Goal: Task Accomplishment & Management: Complete application form

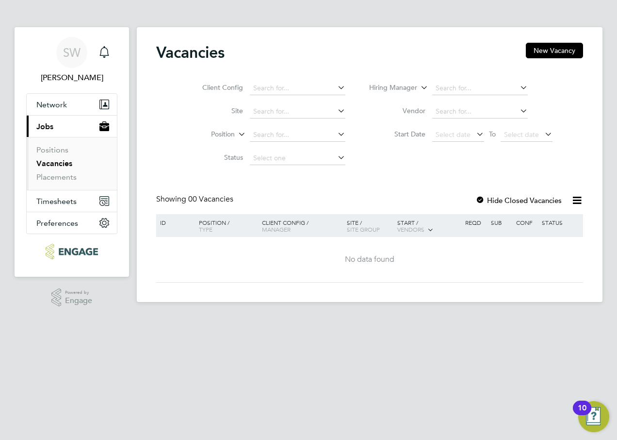
click at [56, 165] on link "Vacancies" at bounding box center [54, 163] width 36 height 9
click at [518, 89] on icon at bounding box center [518, 88] width 0 height 14
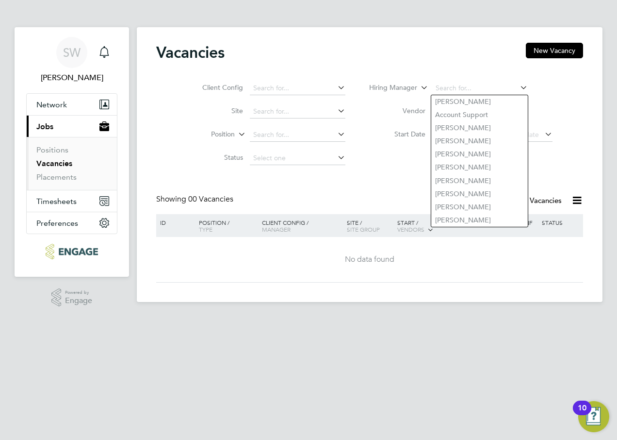
click at [358, 56] on div "Vacancies New Vacancy" at bounding box center [369, 57] width 427 height 29
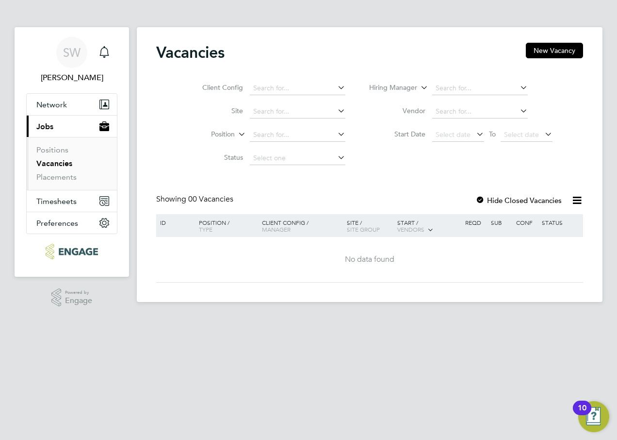
click at [336, 111] on icon at bounding box center [336, 111] width 0 height 14
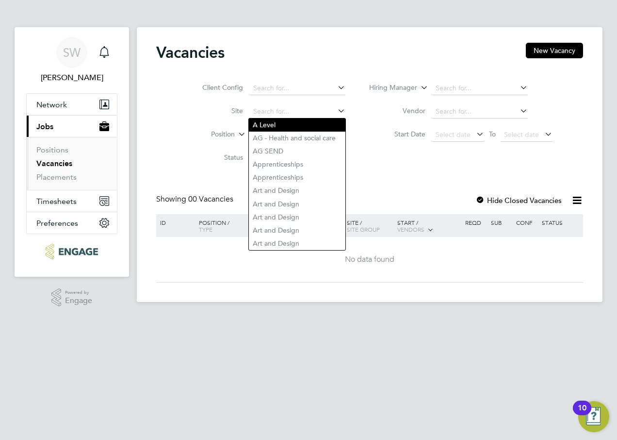
click at [305, 125] on li "A Level" at bounding box center [297, 124] width 97 height 13
type input "A Level"
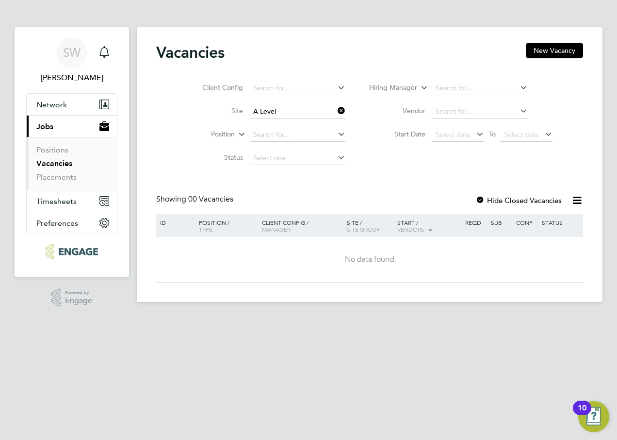
click at [575, 200] on icon at bounding box center [577, 200] width 12 height 12
click at [401, 167] on div "Client Config Site A Level Position Status Hiring Manager Vendor Start Date Sel…" at bounding box center [369, 121] width 427 height 98
click at [336, 133] on icon at bounding box center [336, 134] width 0 height 14
click at [426, 168] on div "Client Config Site A Level Position Status Hiring Manager Vendor Start Date Sel…" at bounding box center [369, 121] width 427 height 98
click at [518, 110] on icon at bounding box center [518, 111] width 0 height 14
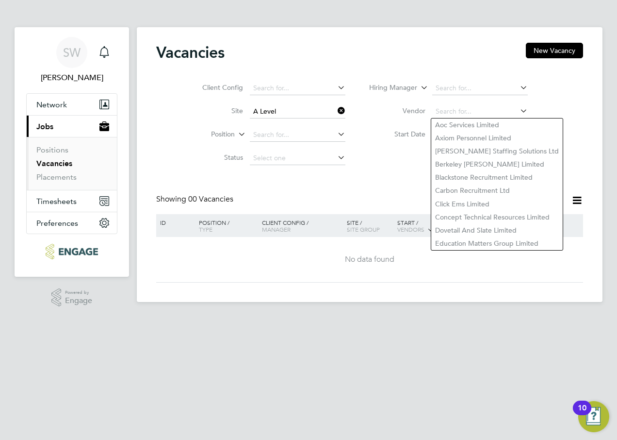
click at [543, 90] on li "Hiring Manager" at bounding box center [461, 88] width 207 height 23
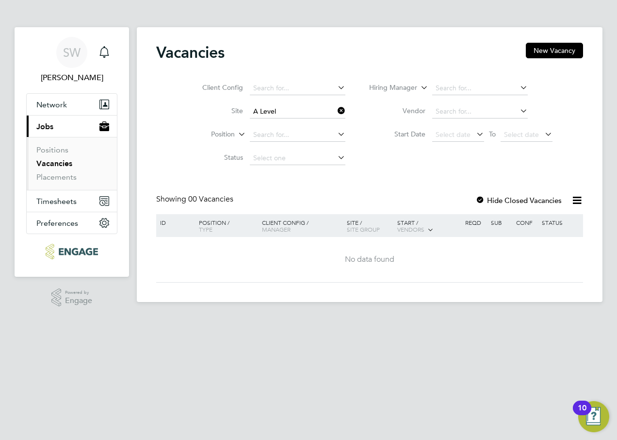
click at [518, 87] on icon at bounding box center [518, 88] width 0 height 14
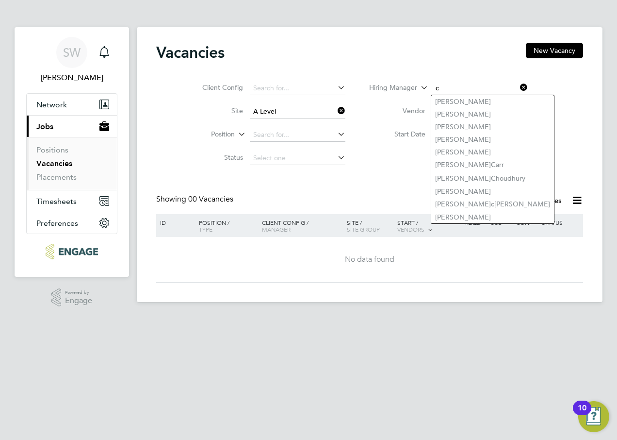
type input "c"
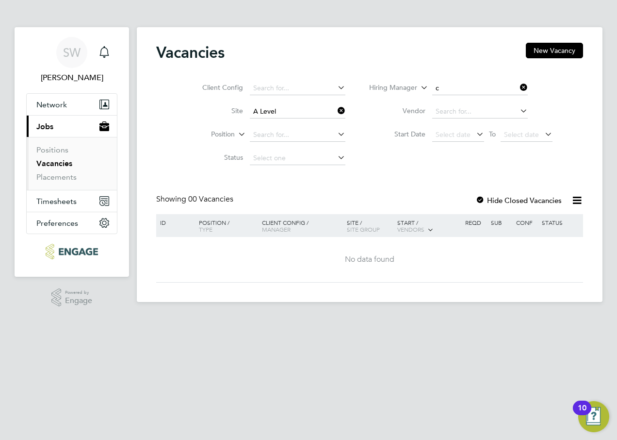
click at [552, 96] on li "Hiring Manager c" at bounding box center [461, 88] width 207 height 23
click at [50, 151] on link "Positions" at bounding box center [52, 149] width 32 height 9
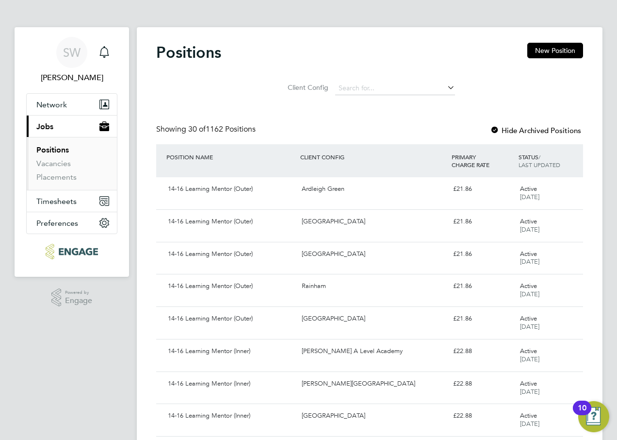
click at [446, 89] on icon at bounding box center [446, 88] width 0 height 14
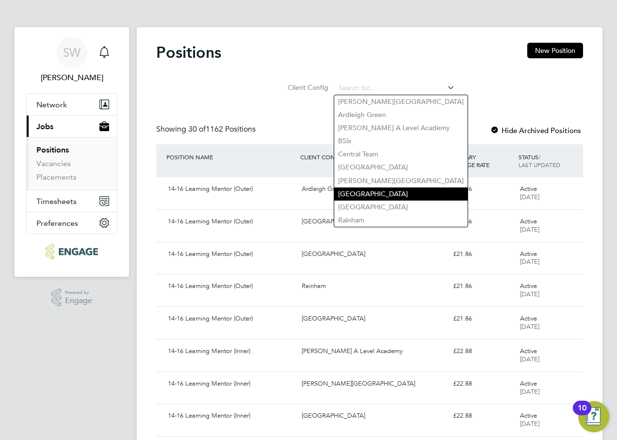
click at [362, 189] on li "[GEOGRAPHIC_DATA]" at bounding box center [400, 193] width 133 height 13
type input "[GEOGRAPHIC_DATA]"
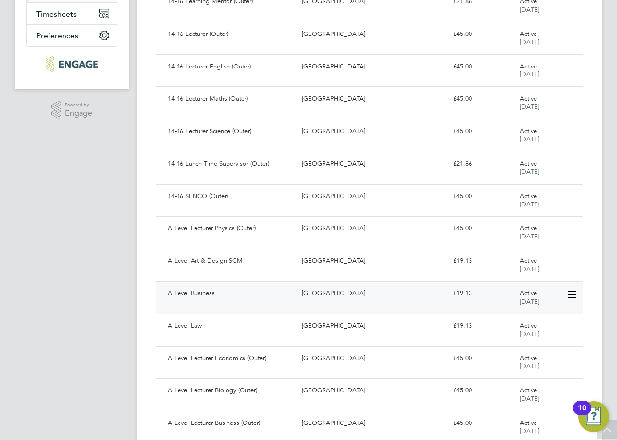
scroll to position [194, 0]
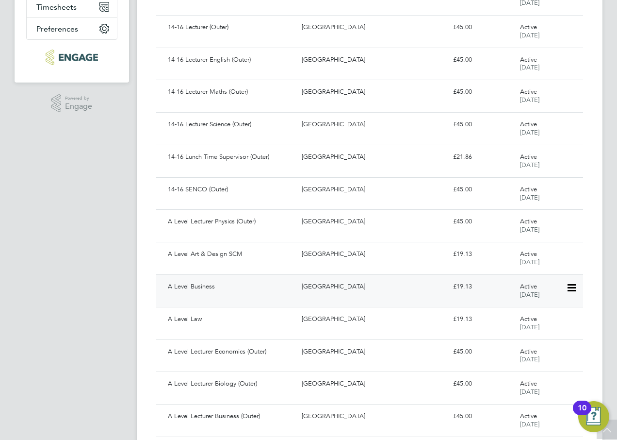
click at [196, 288] on div "A Level Business" at bounding box center [231, 287] width 134 height 16
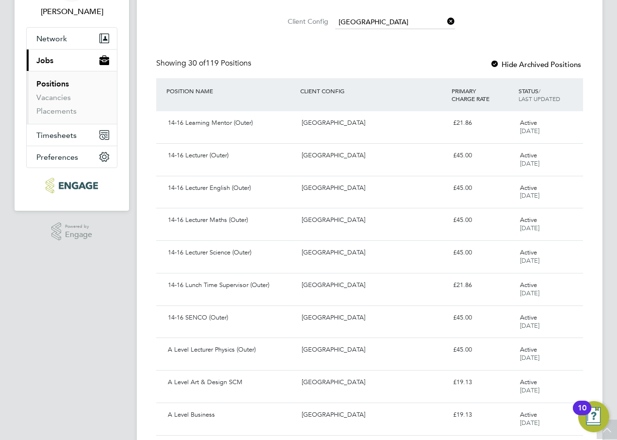
scroll to position [0, 0]
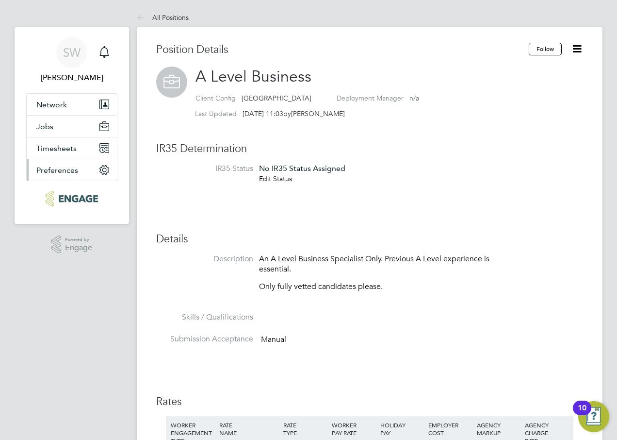
click at [41, 167] on span "Preferences" at bounding box center [57, 170] width 42 height 9
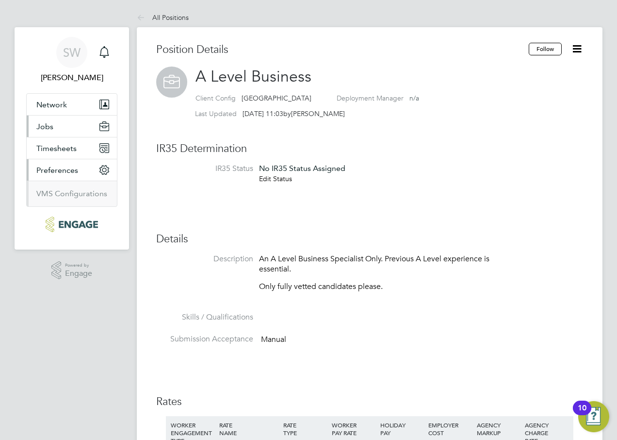
click at [46, 128] on span "Jobs" at bounding box center [44, 126] width 17 height 9
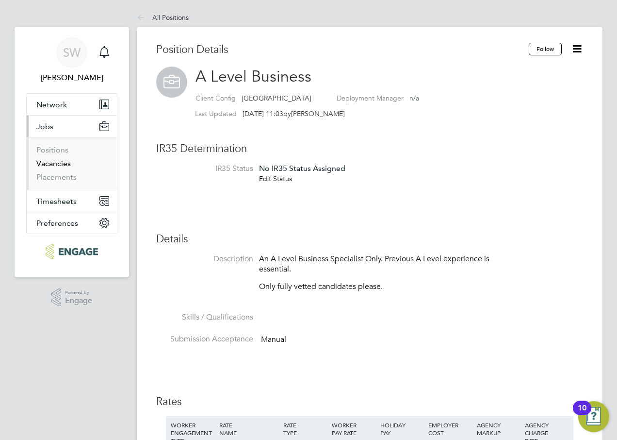
click at [55, 159] on link "Vacancies" at bounding box center [53, 163] width 34 height 9
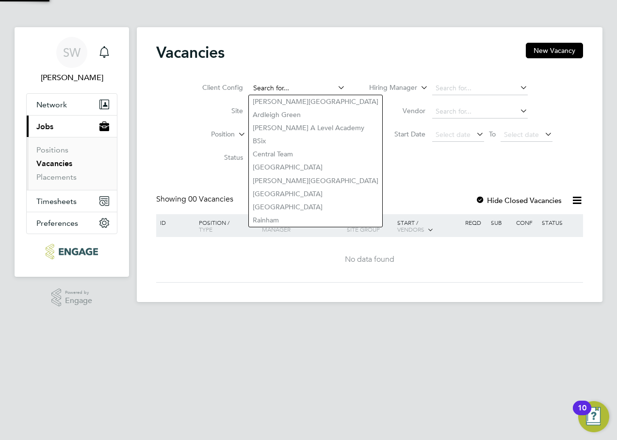
click at [302, 90] on input at bounding box center [298, 89] width 96 height 14
paste input "V163073"
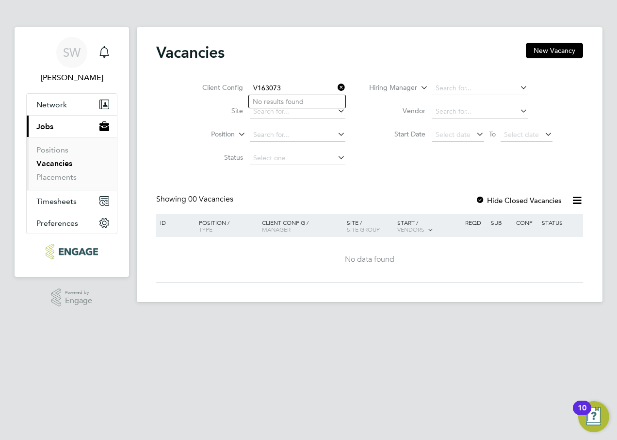
type input "V163073"
click at [336, 85] on icon at bounding box center [336, 88] width 0 height 14
click at [578, 197] on icon at bounding box center [577, 200] width 12 height 12
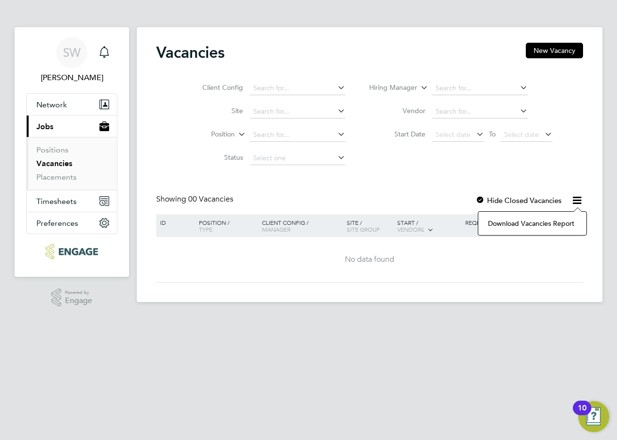
click at [221, 188] on div "Vacancies New Vacancy Client Config Site Position Status Hiring Manager Vendor …" at bounding box center [369, 163] width 427 height 240
click at [47, 179] on link "Placements" at bounding box center [56, 176] width 40 height 9
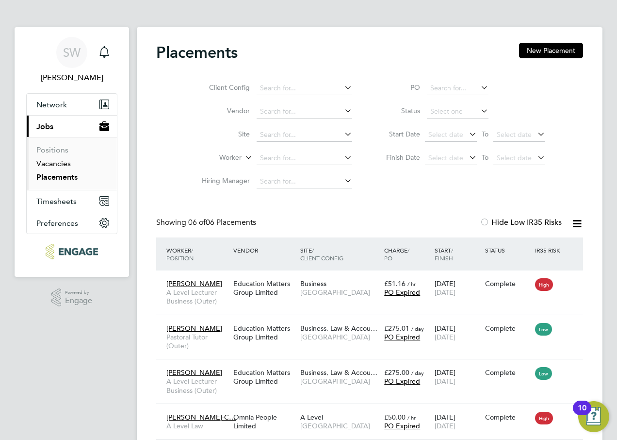
click at [59, 164] on link "Vacancies" at bounding box center [53, 163] width 34 height 9
